Goal: Task Accomplishment & Management: Complete application form

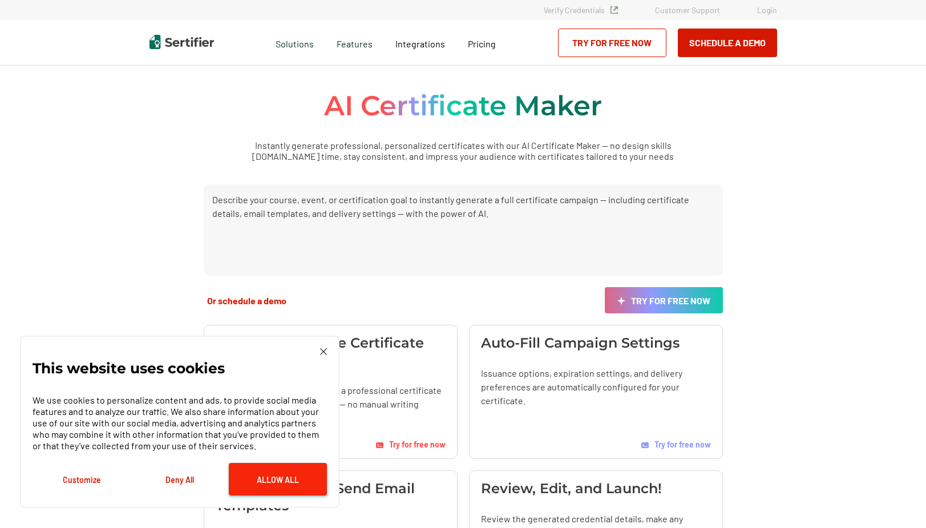
click at [296, 470] on button "Allow All" at bounding box center [278, 479] width 98 height 33
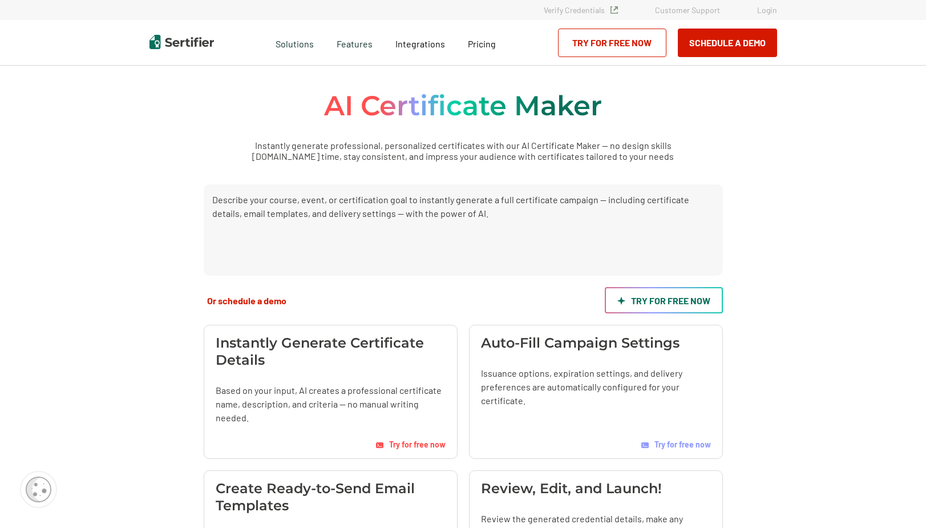
click at [645, 305] on link "Try for free now" at bounding box center [664, 300] width 118 height 26
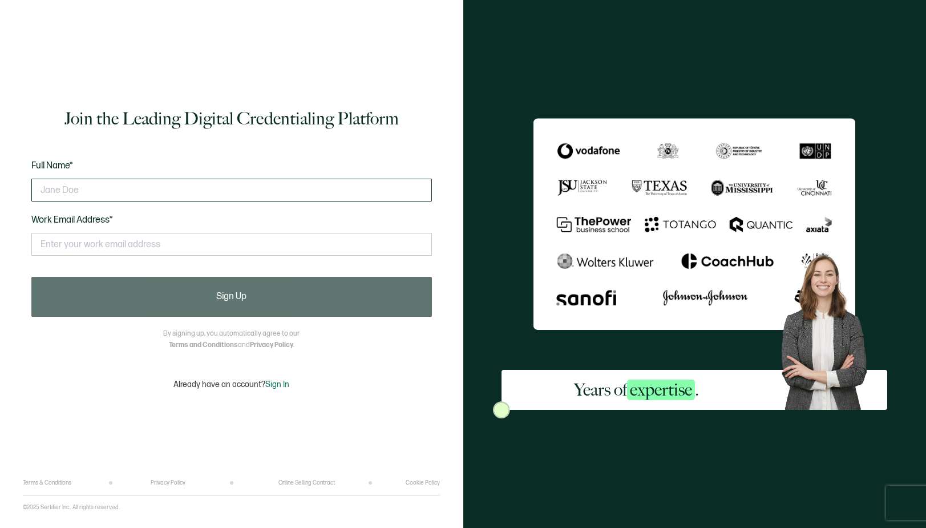
click at [306, 186] on input "text" at bounding box center [231, 190] width 401 height 23
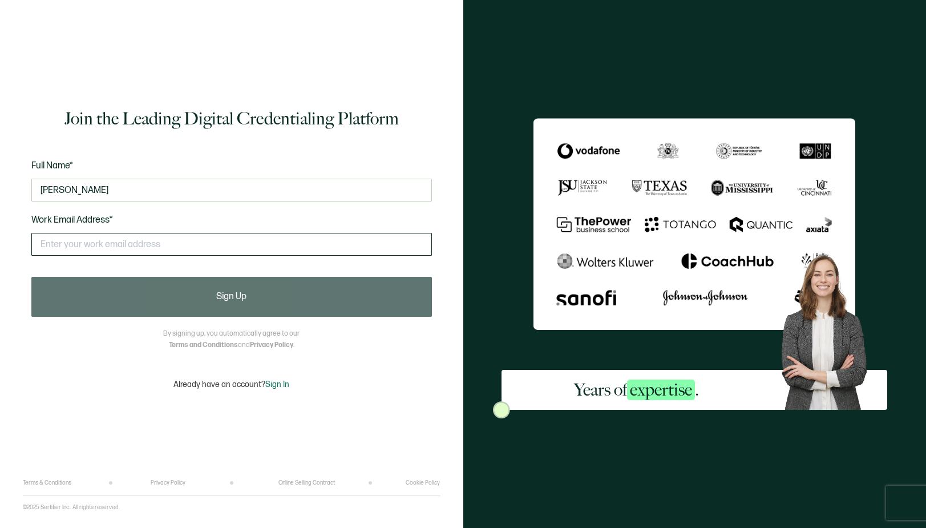
type input "paul athanas"
click at [253, 245] on input "text" at bounding box center [231, 244] width 401 height 23
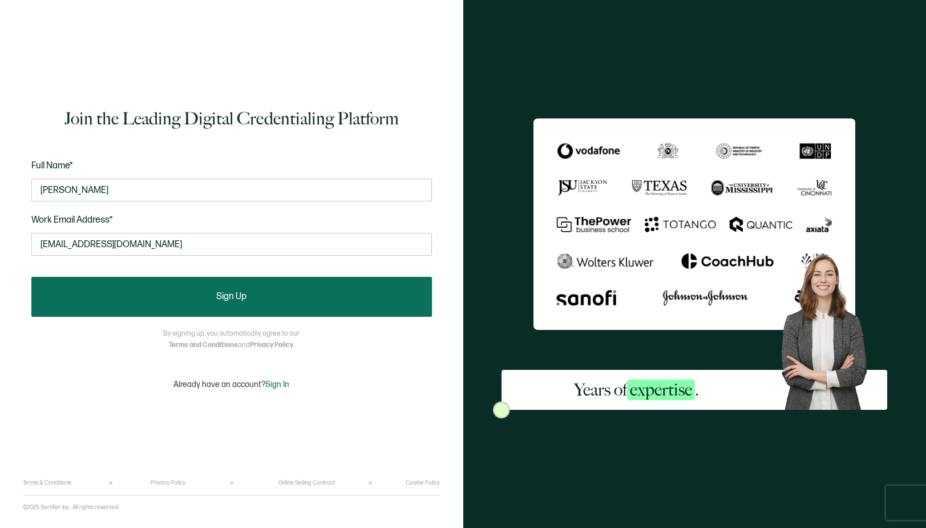
click at [256, 294] on button "Sign Up" at bounding box center [231, 297] width 401 height 40
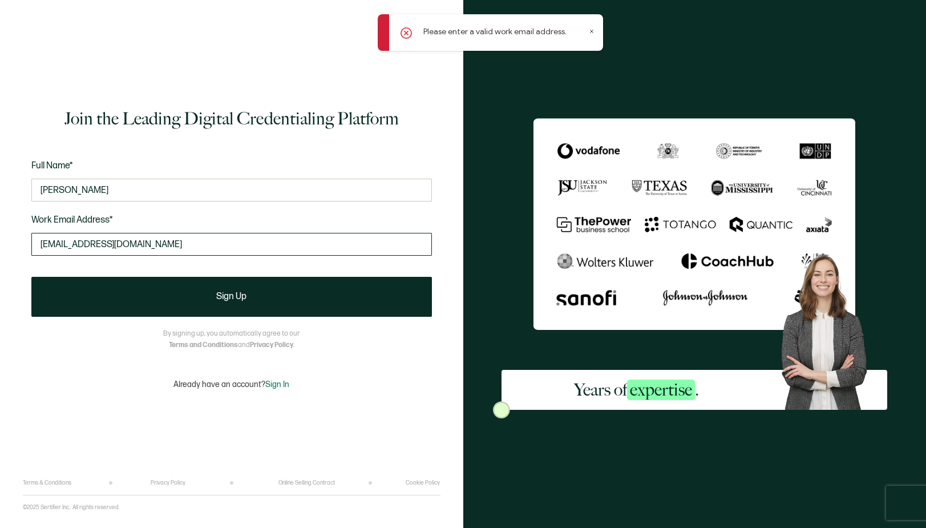
click at [152, 247] on input "idlad801@yahoo.com" at bounding box center [231, 244] width 401 height 23
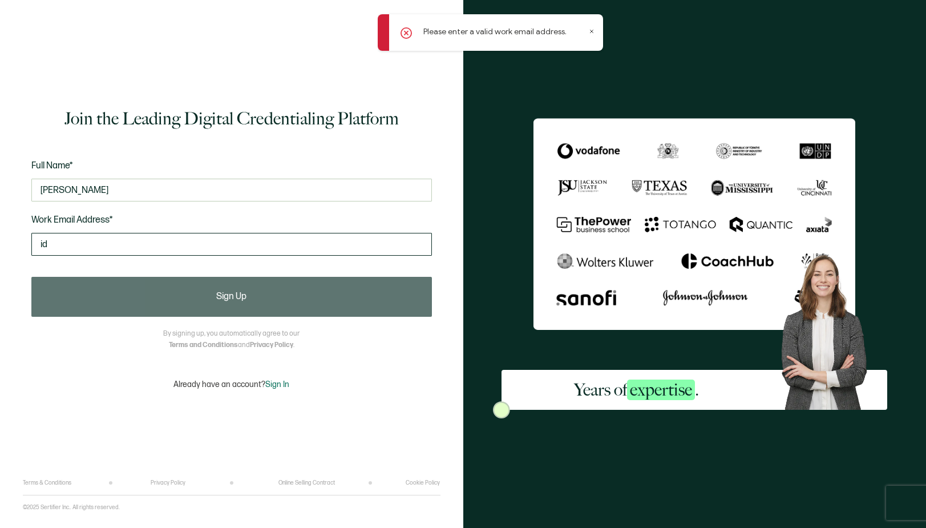
type input "i"
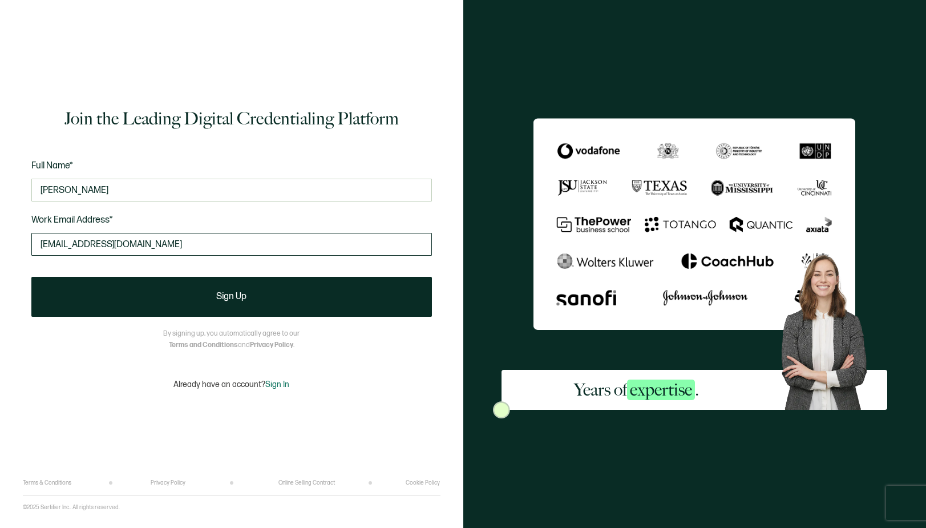
type input "idlad801@yahoo.com"
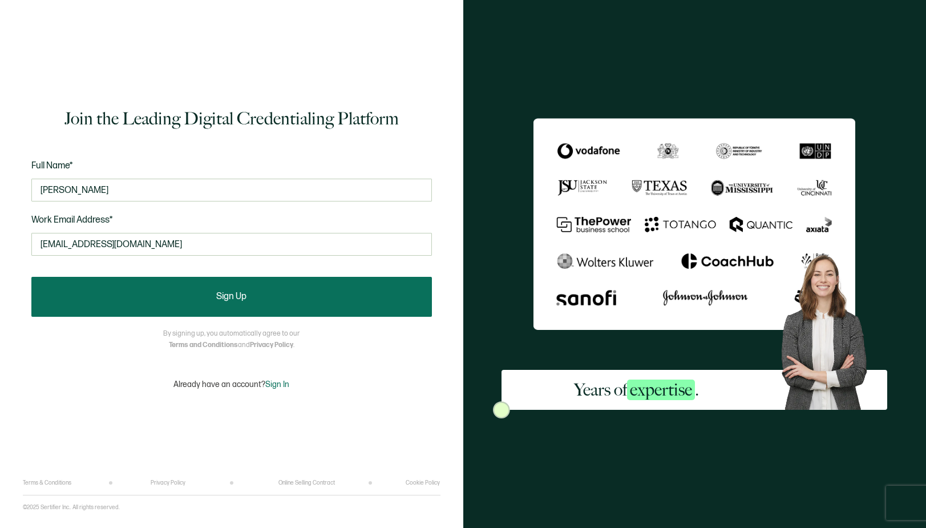
click at [192, 303] on button "Sign Up" at bounding box center [231, 297] width 401 height 40
